Goal: Navigation & Orientation: Find specific page/section

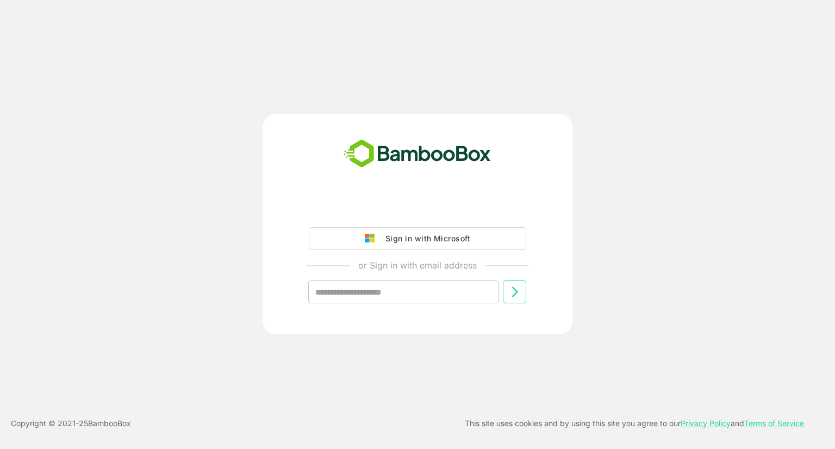
click at [412, 163] on img at bounding box center [417, 154] width 159 height 36
click at [420, 236] on div "Sign in with Microsoft" at bounding box center [425, 239] width 90 height 14
click at [404, 241] on div "Sign in with Microsoft" at bounding box center [425, 239] width 90 height 14
click at [383, 233] on div "Sign in with Microsoft" at bounding box center [425, 239] width 90 height 14
click at [394, 240] on div "Sign in with Microsoft" at bounding box center [425, 239] width 90 height 14
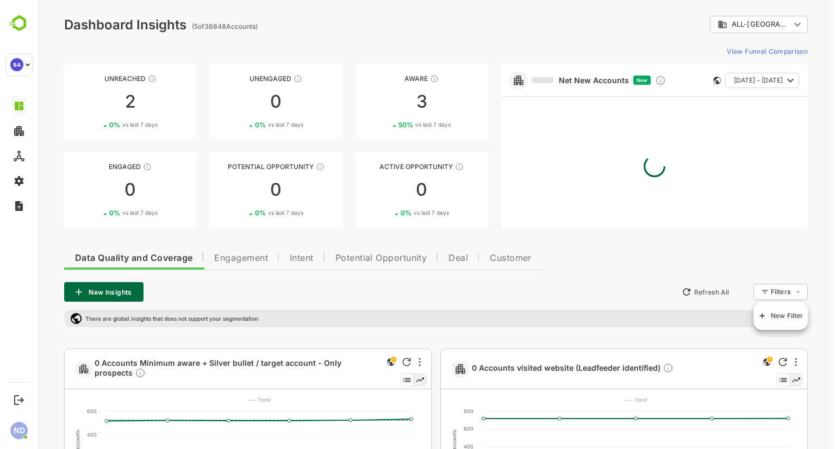
click at [786, 292] on body "**********" at bounding box center [436, 313] width 797 height 627
click at [659, 245] on div at bounding box center [436, 224] width 797 height 449
click at [239, 254] on span "Engagement" at bounding box center [241, 258] width 54 height 9
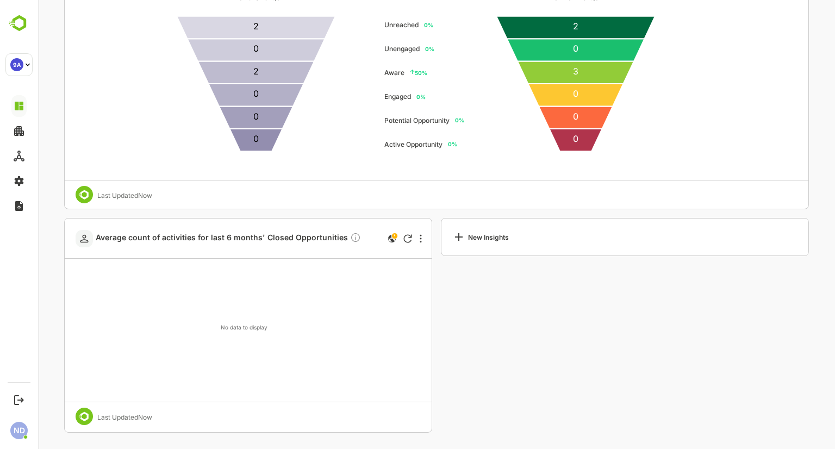
scroll to position [1982, 0]
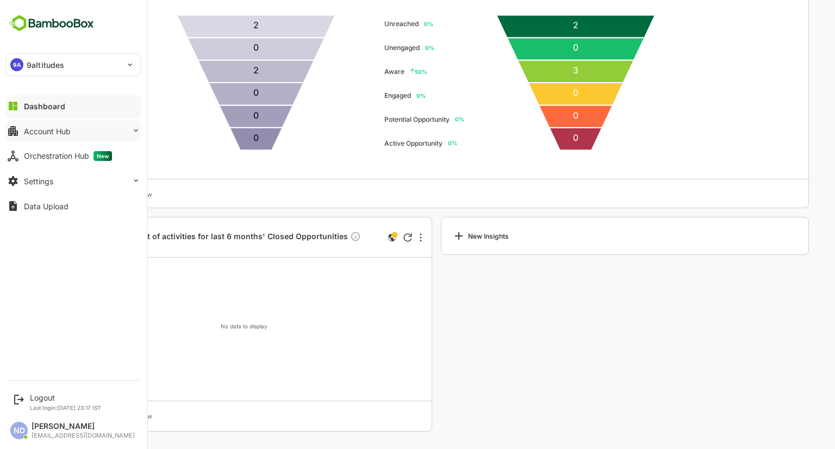
click at [56, 129] on div "Account Hub" at bounding box center [47, 131] width 47 height 9
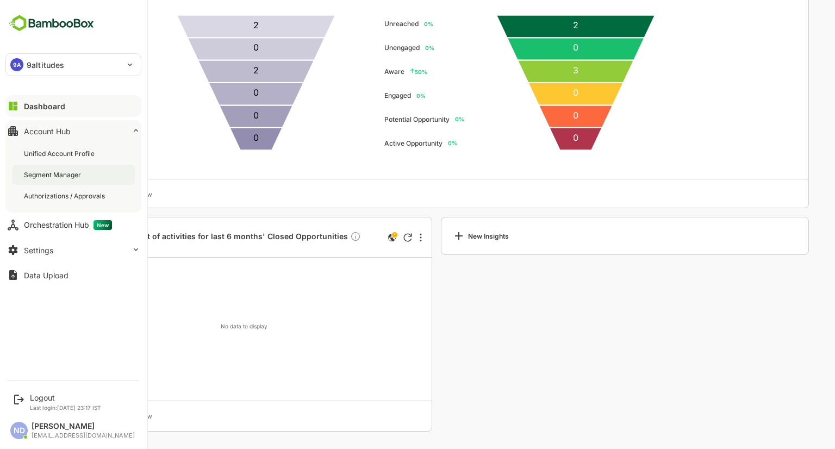
click at [55, 179] on div "Segment Manager" at bounding box center [53, 174] width 59 height 9
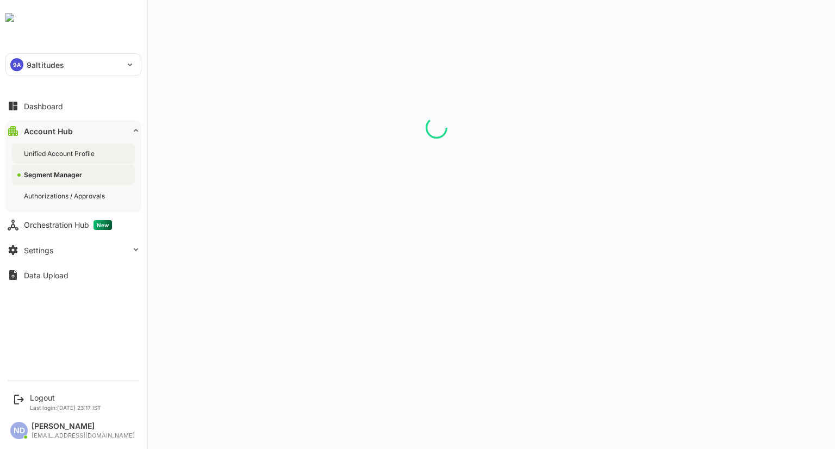
click at [53, 151] on div "Unified Account Profile" at bounding box center [60, 153] width 73 height 9
click at [42, 106] on div "Dashboard" at bounding box center [43, 106] width 39 height 9
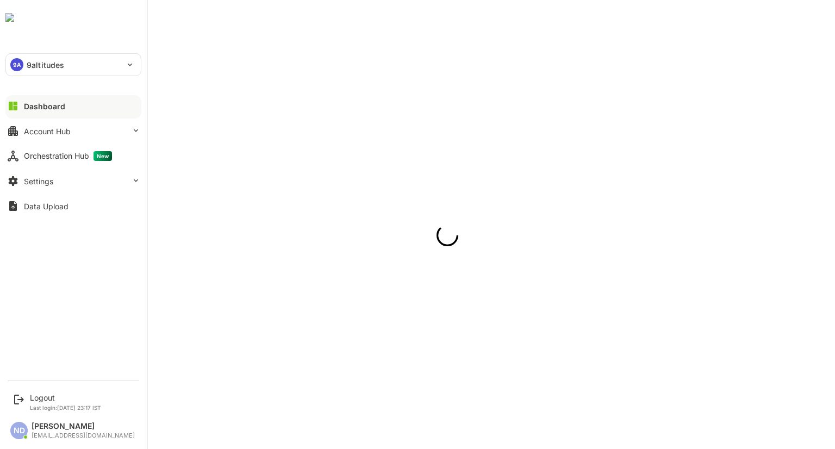
click at [46, 60] on p "9altitudes" at bounding box center [46, 64] width 38 height 11
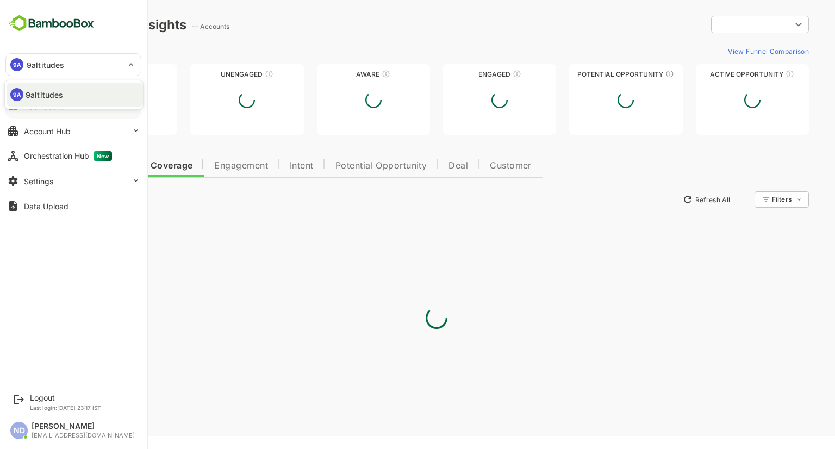
click at [346, 30] on div at bounding box center [417, 224] width 835 height 449
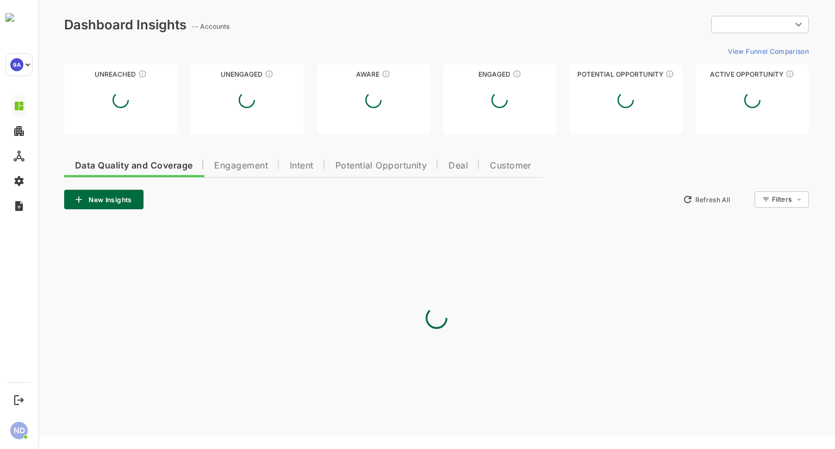
type input "**********"
